Goal: Task Accomplishment & Management: Manage account settings

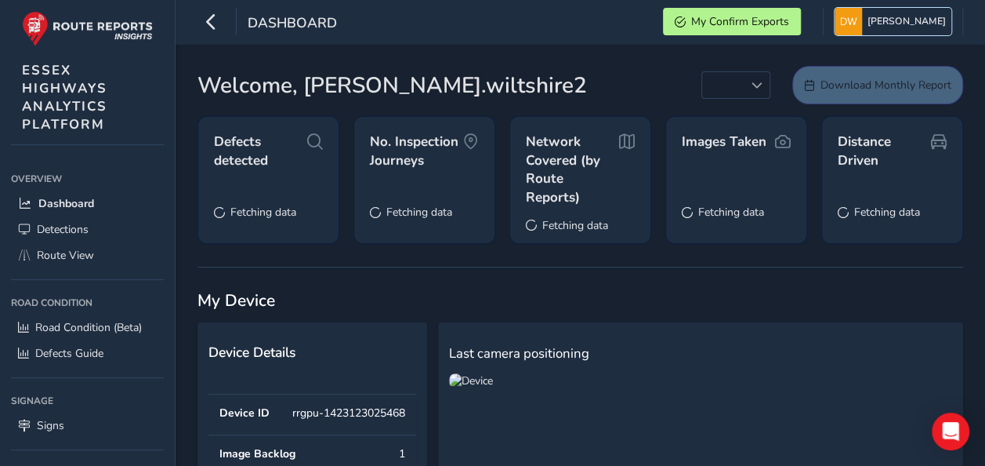
click at [928, 23] on span "[PERSON_NAME]" at bounding box center [907, 21] width 78 height 27
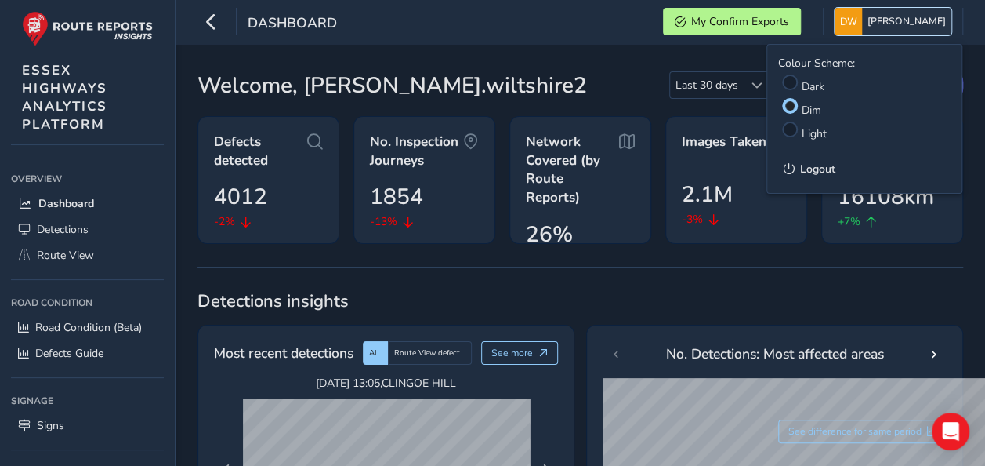
click at [914, 24] on span "[PERSON_NAME]" at bounding box center [907, 21] width 78 height 27
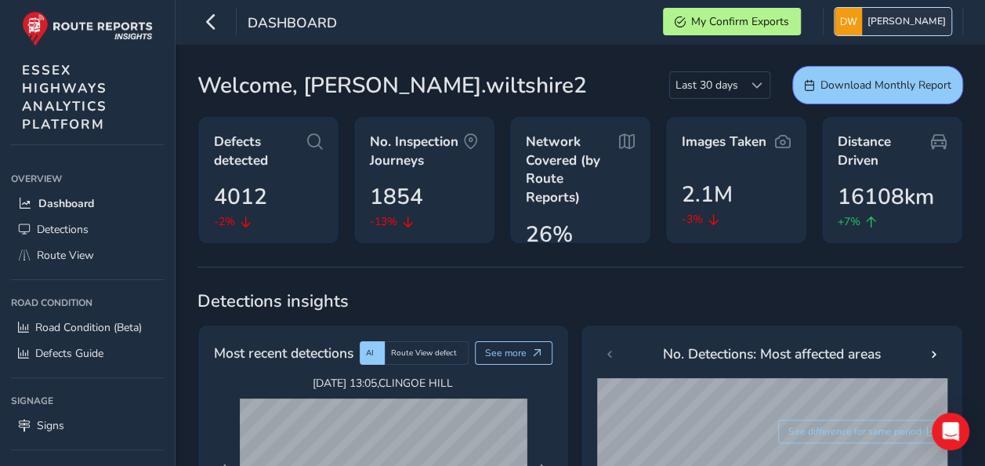
click at [862, 24] on img "button" at bounding box center [848, 21] width 27 height 27
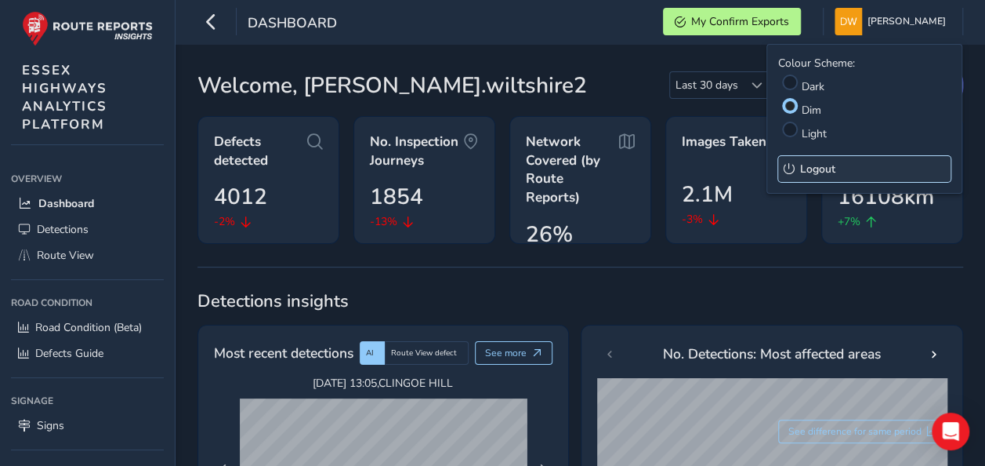
click at [847, 166] on button "Logout" at bounding box center [864, 169] width 172 height 26
